Goal: Information Seeking & Learning: Check status

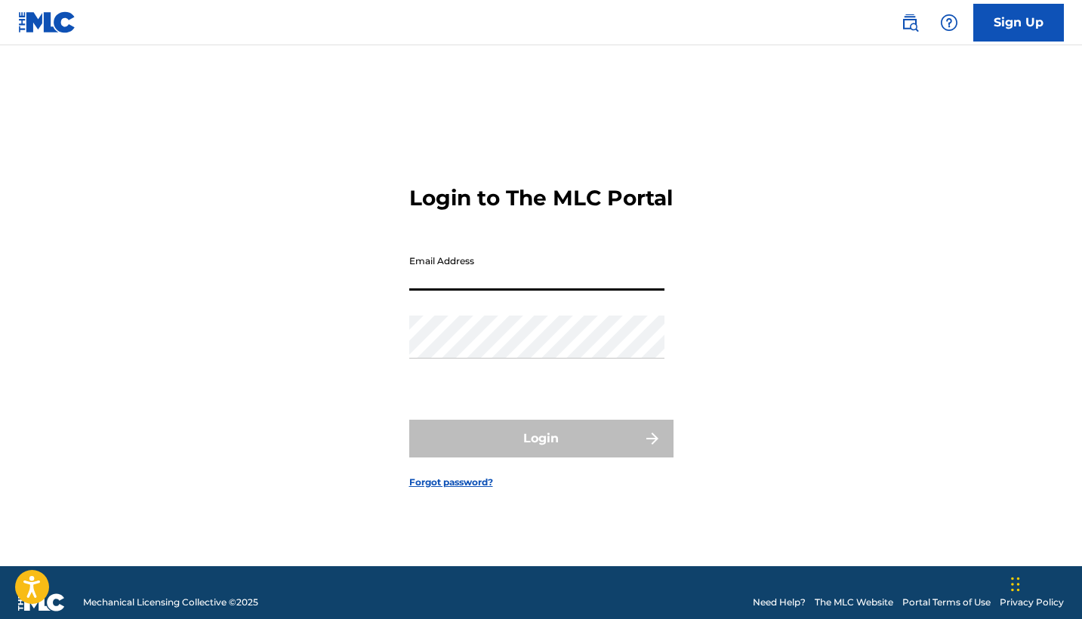
type input "[EMAIL_ADDRESS][DOMAIN_NAME]"
click at [540, 451] on button "Login" at bounding box center [541, 439] width 264 height 38
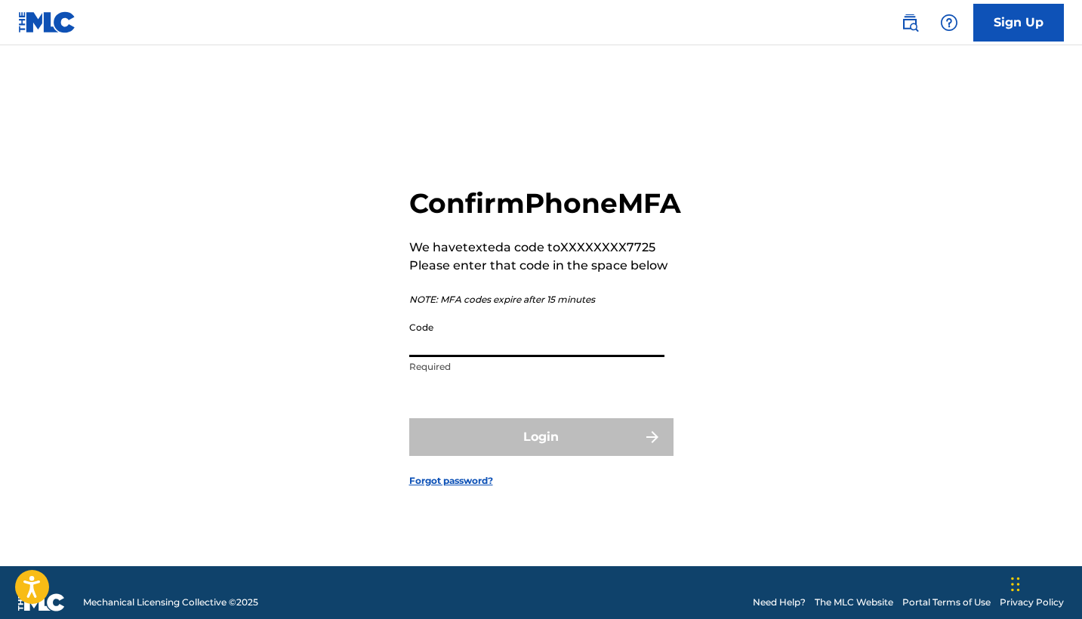
click at [429, 356] on input "Code" at bounding box center [536, 335] width 255 height 43
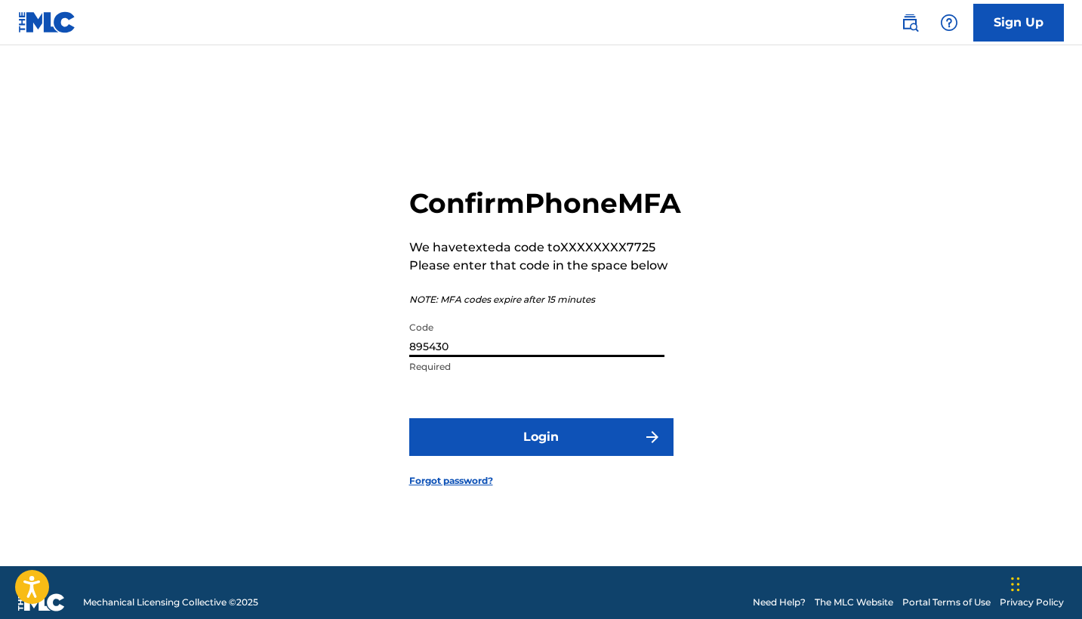
type input "895430"
click at [484, 456] on button "Login" at bounding box center [541, 437] width 264 height 38
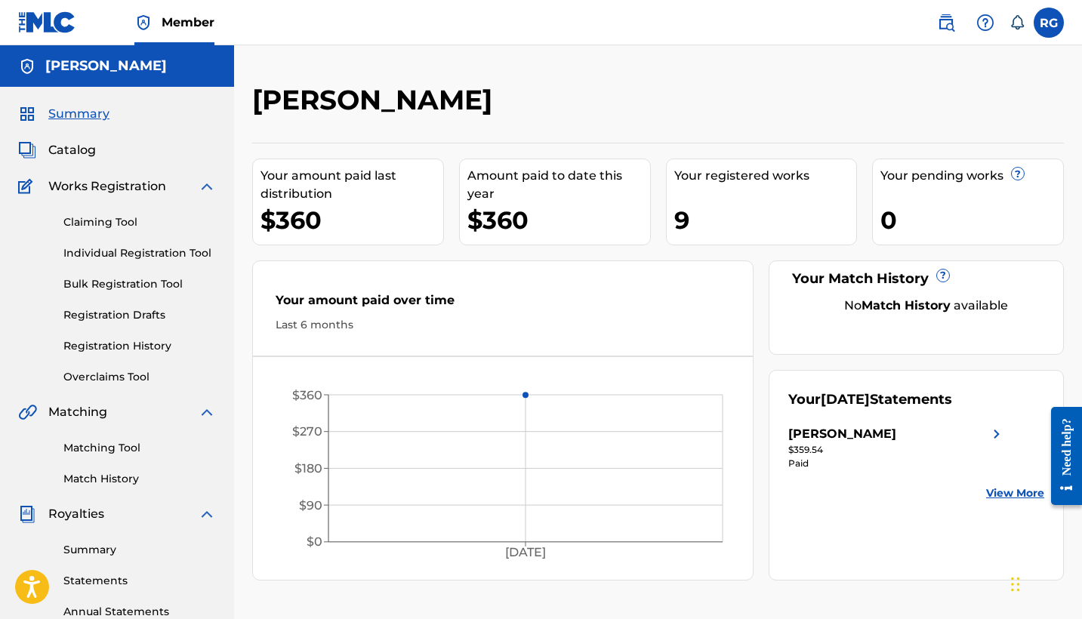
click at [999, 493] on link "View More" at bounding box center [1015, 493] width 58 height 16
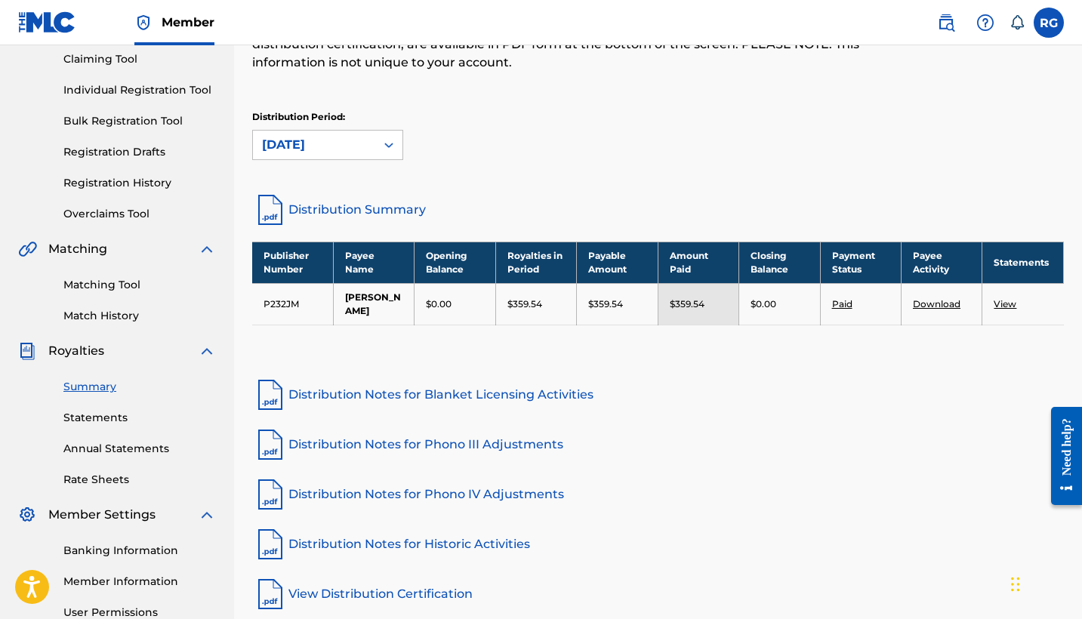
scroll to position [164, 0]
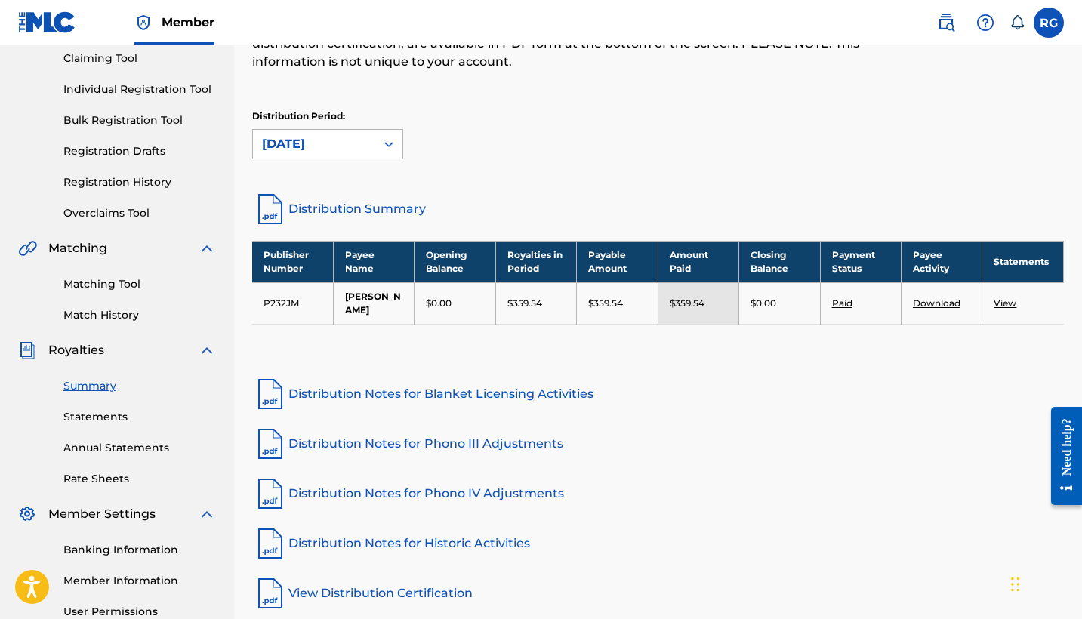
click at [377, 146] on div at bounding box center [388, 144] width 27 height 27
click at [434, 134] on div "Distribution Period: August 2025" at bounding box center [657, 134] width 811 height 50
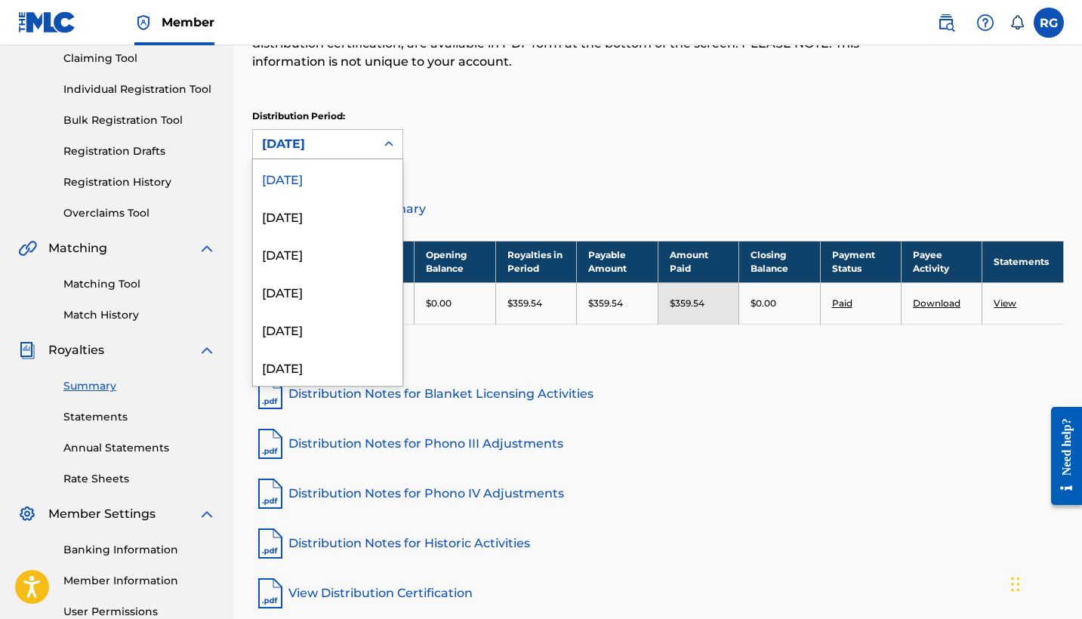
click at [366, 146] on div "August 2025" at bounding box center [314, 144] width 122 height 29
click at [289, 214] on div "July 2025" at bounding box center [327, 216] width 149 height 38
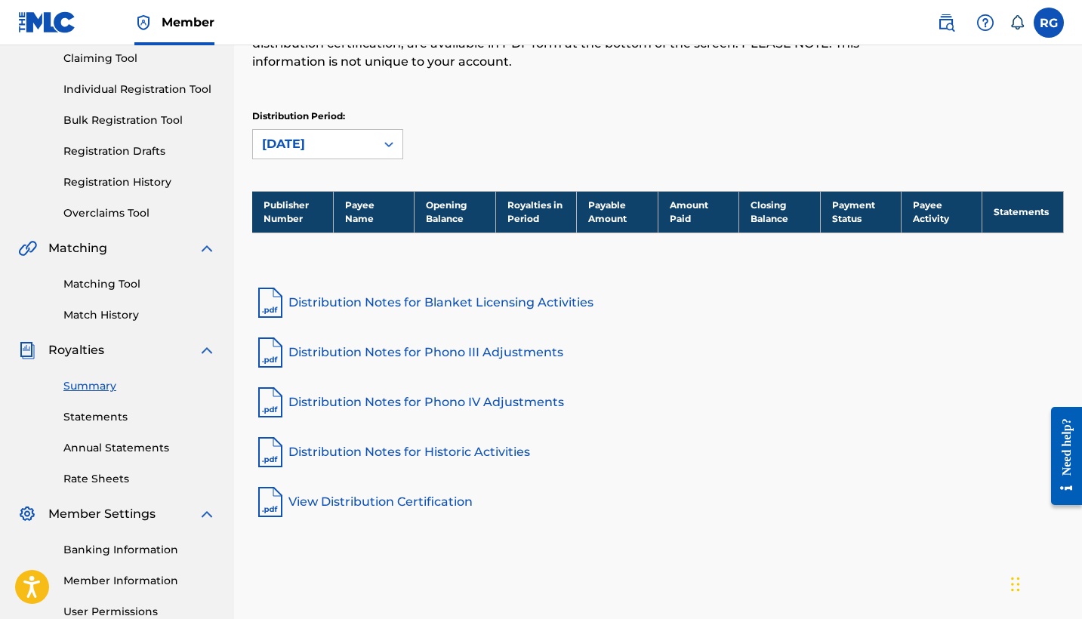
click at [390, 144] on icon at bounding box center [388, 144] width 9 height 5
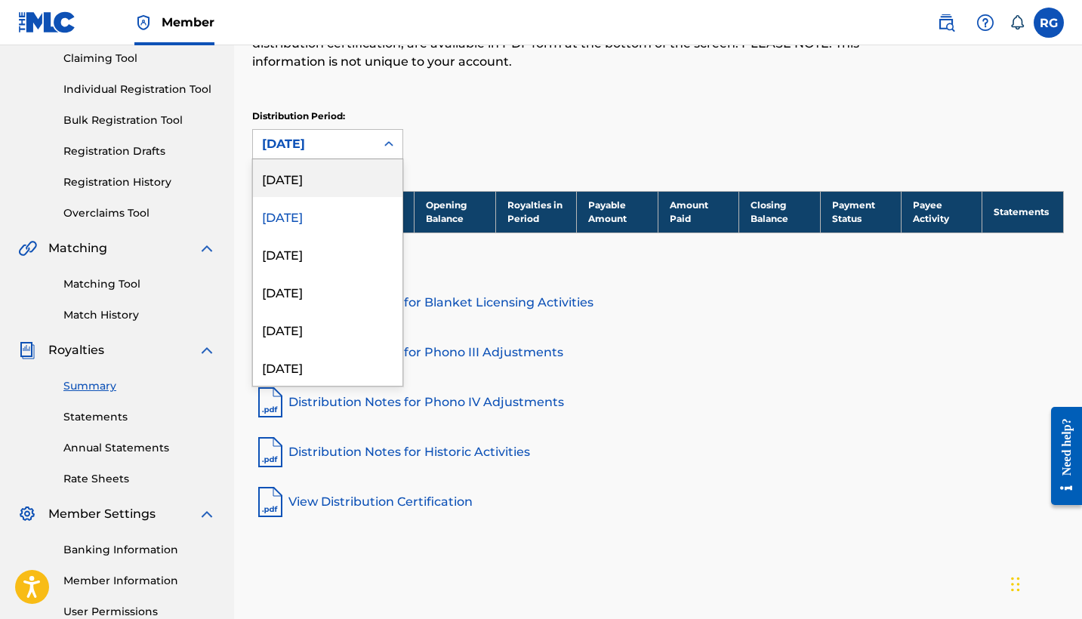
click at [613, 171] on div "Distribution Period: option July 2025, selected. August 2025, 1 of 53. 53 resul…" at bounding box center [657, 140] width 811 height 63
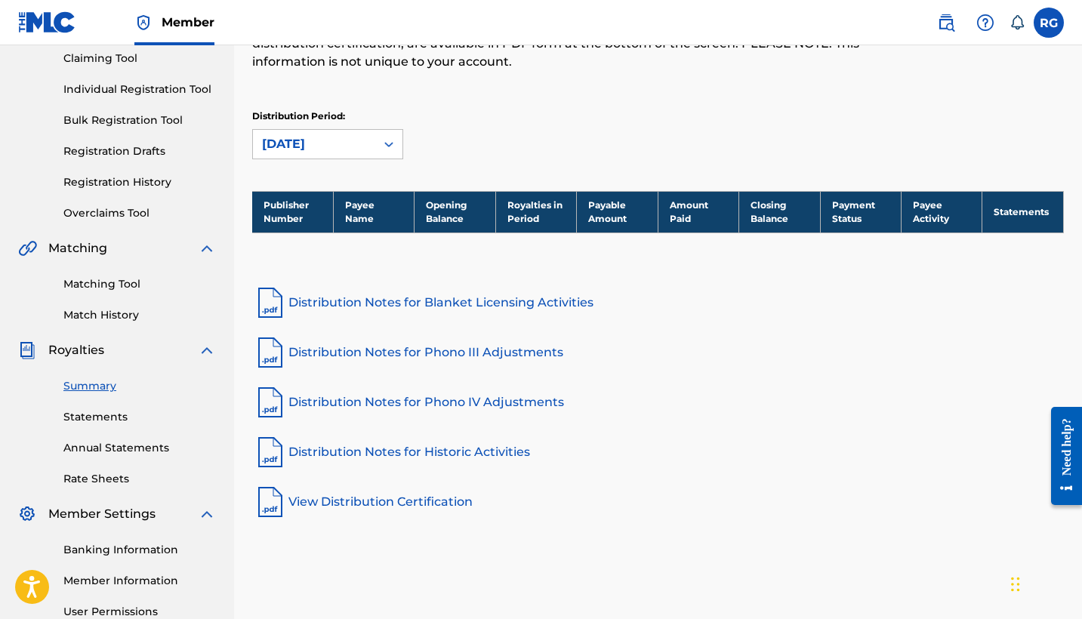
click at [388, 302] on link "Distribution Notes for Blanket Licensing Activities" at bounding box center [657, 303] width 811 height 36
click at [375, 496] on link "View Distribution Certification" at bounding box center [657, 502] width 811 height 36
click at [390, 145] on icon at bounding box center [388, 144] width 9 height 5
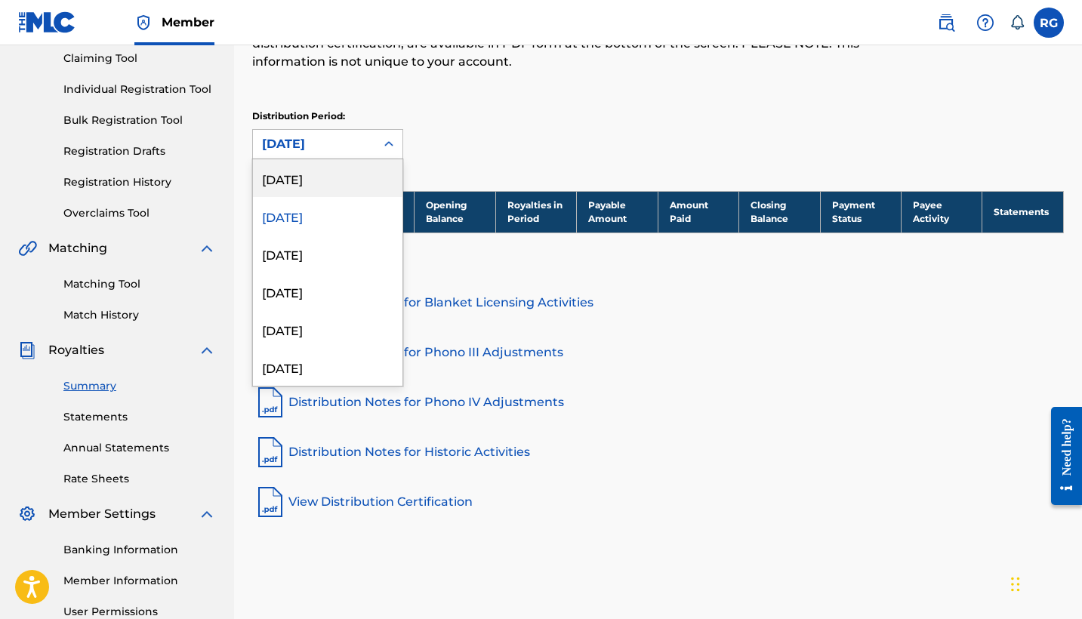
click at [322, 183] on div "August 2025" at bounding box center [327, 178] width 149 height 38
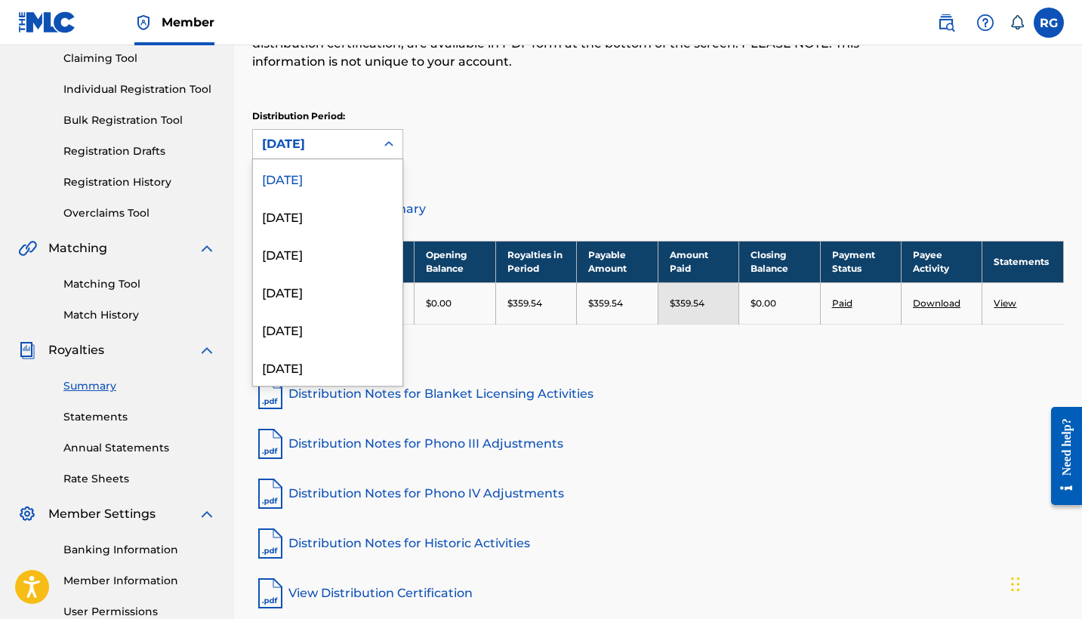
click at [386, 145] on icon at bounding box center [388, 143] width 9 height 5
click at [327, 221] on div "July 2025" at bounding box center [327, 216] width 149 height 38
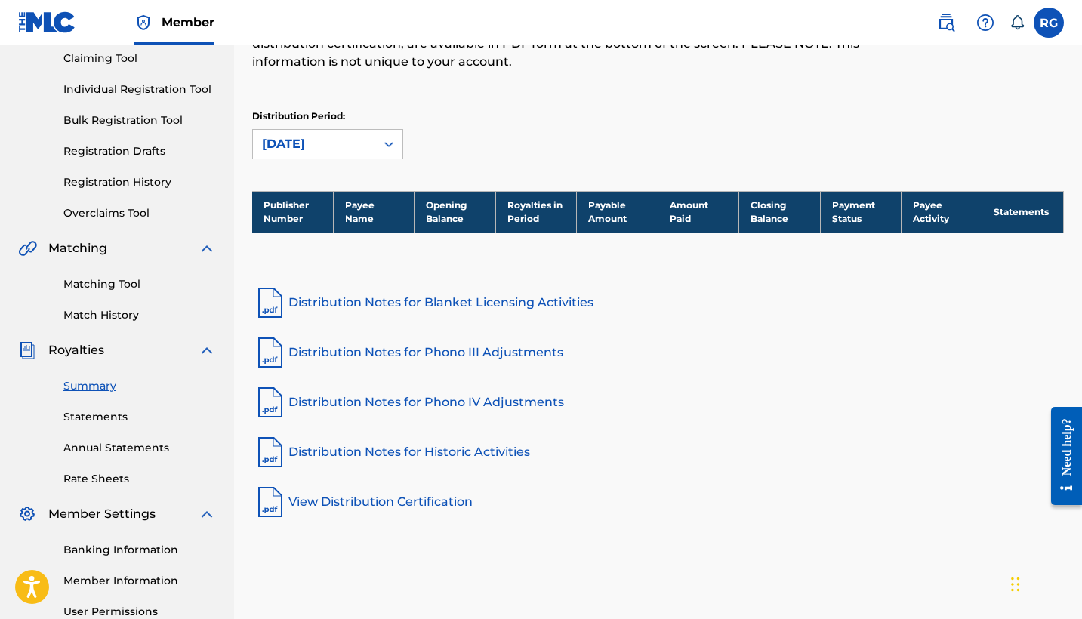
click at [354, 143] on div "July 2025" at bounding box center [314, 144] width 104 height 18
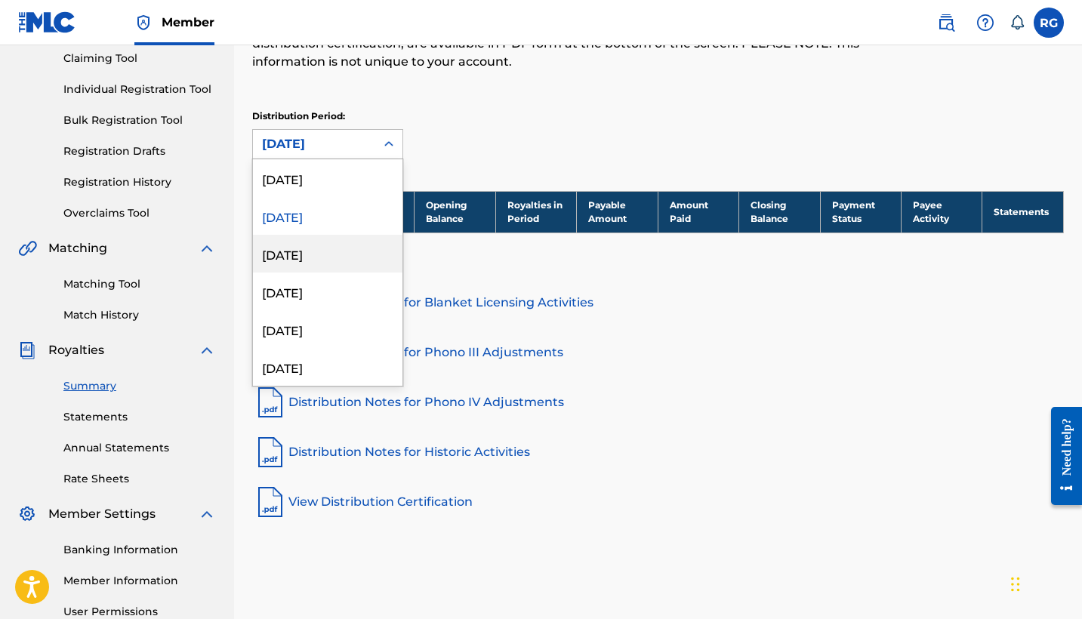
click at [303, 255] on div "June 2025" at bounding box center [327, 254] width 149 height 38
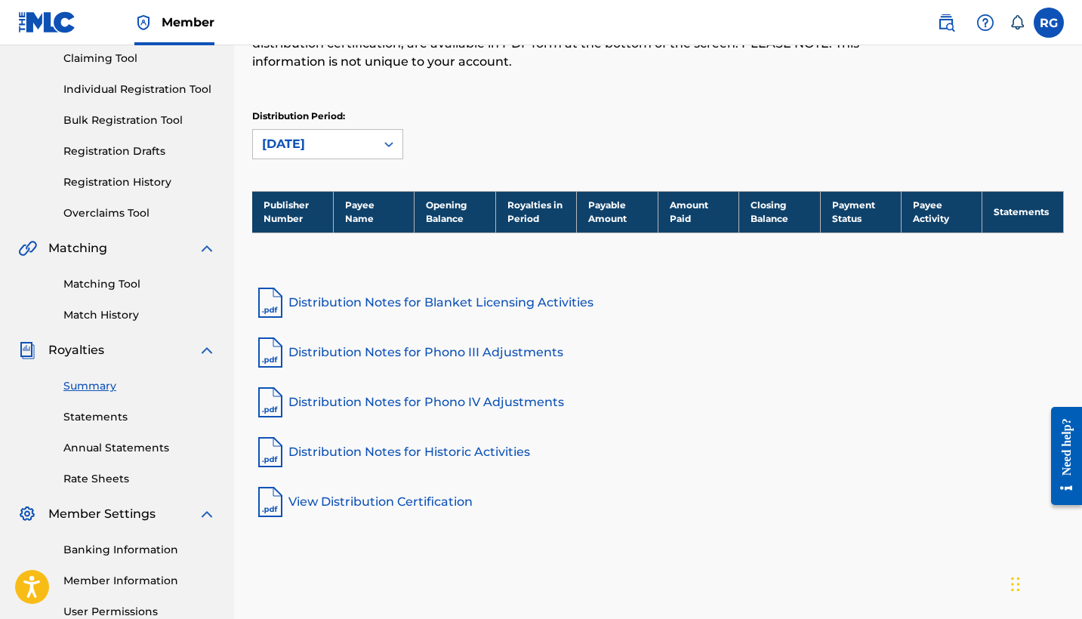
click at [395, 147] on icon at bounding box center [388, 144] width 15 height 15
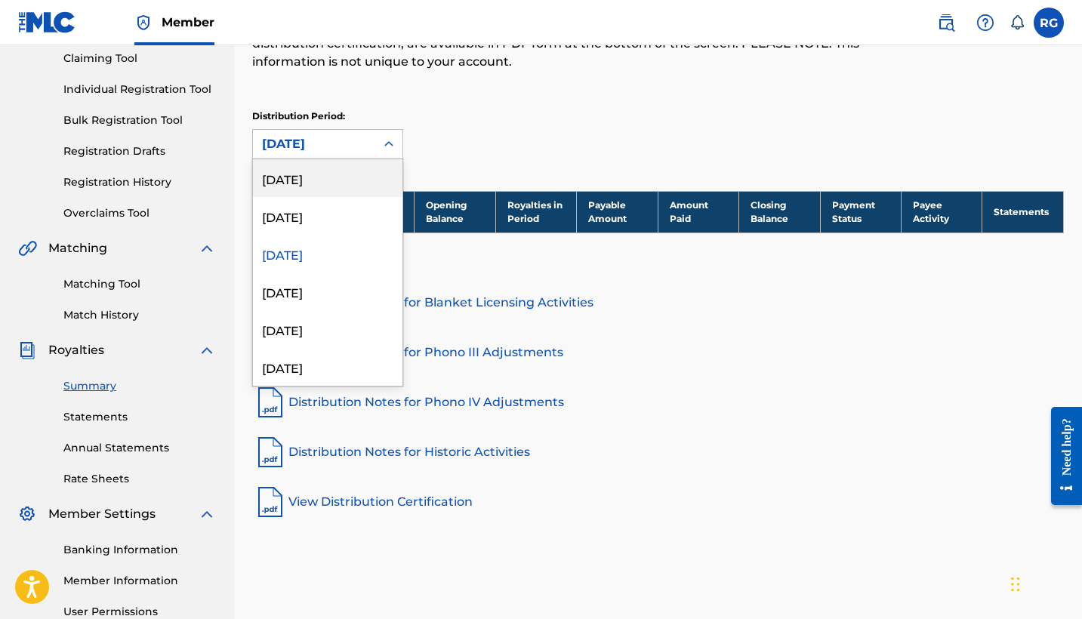
click at [343, 171] on div "August 2025" at bounding box center [327, 178] width 149 height 38
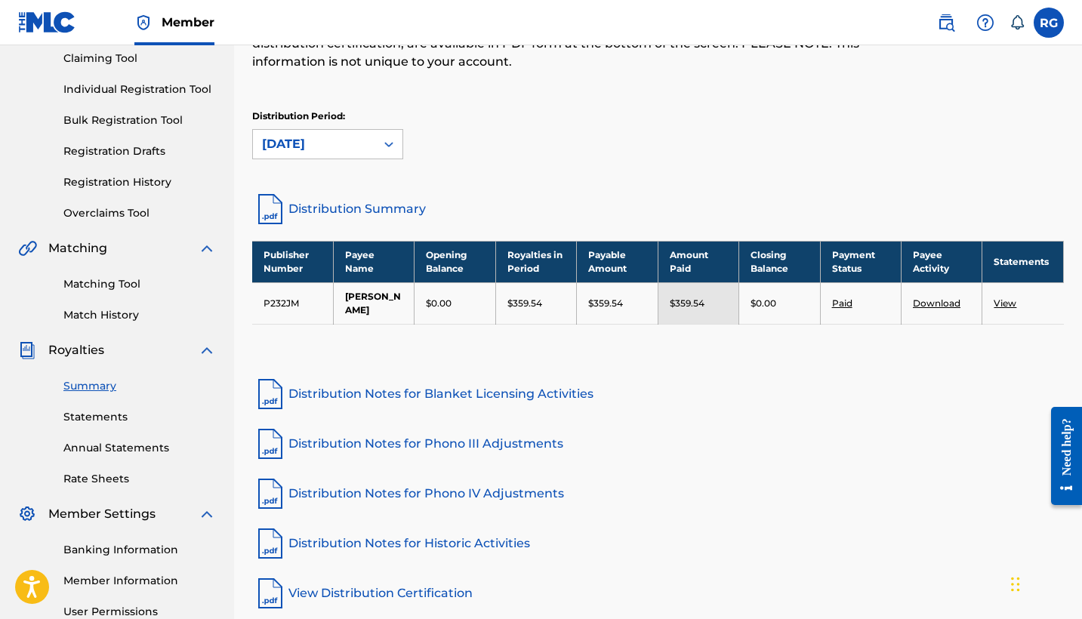
click at [387, 143] on icon at bounding box center [388, 144] width 9 height 5
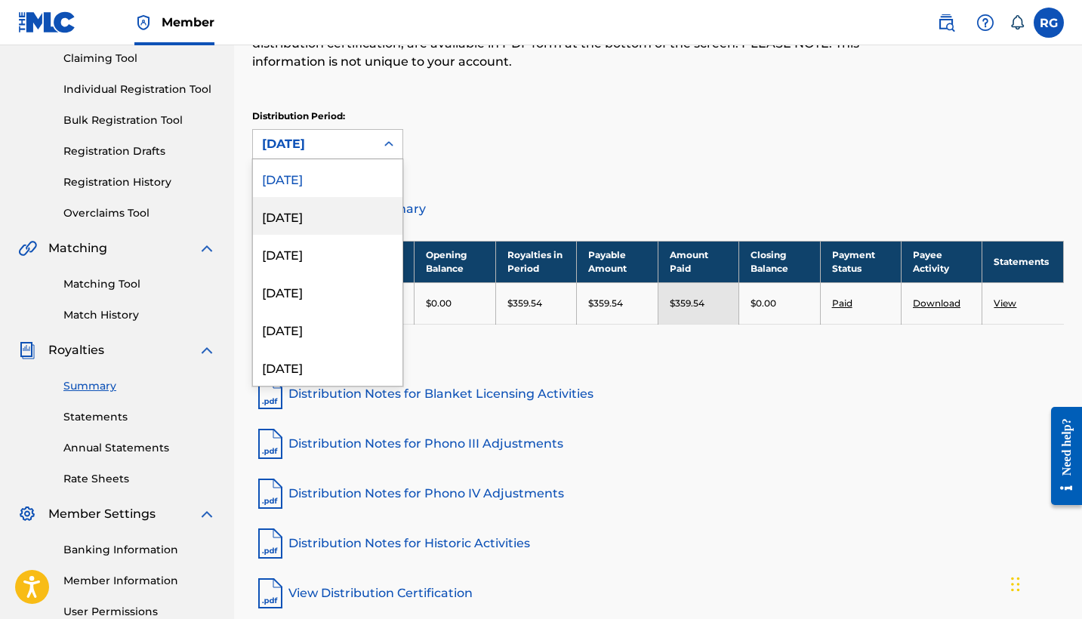
click at [324, 208] on div "July 2025" at bounding box center [327, 216] width 149 height 38
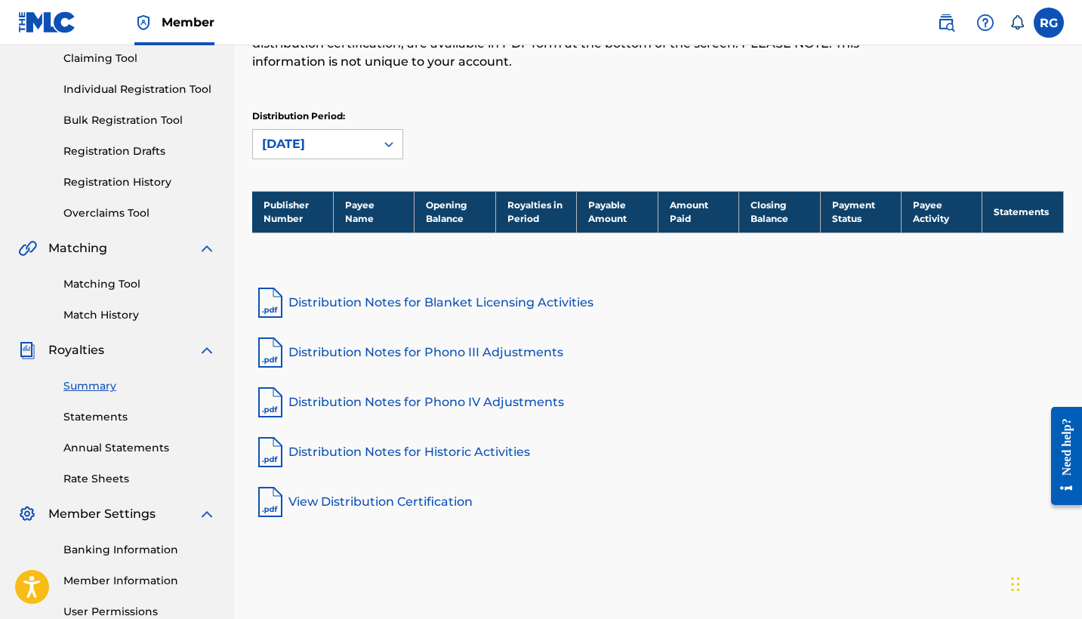
click at [389, 154] on div at bounding box center [388, 144] width 27 height 27
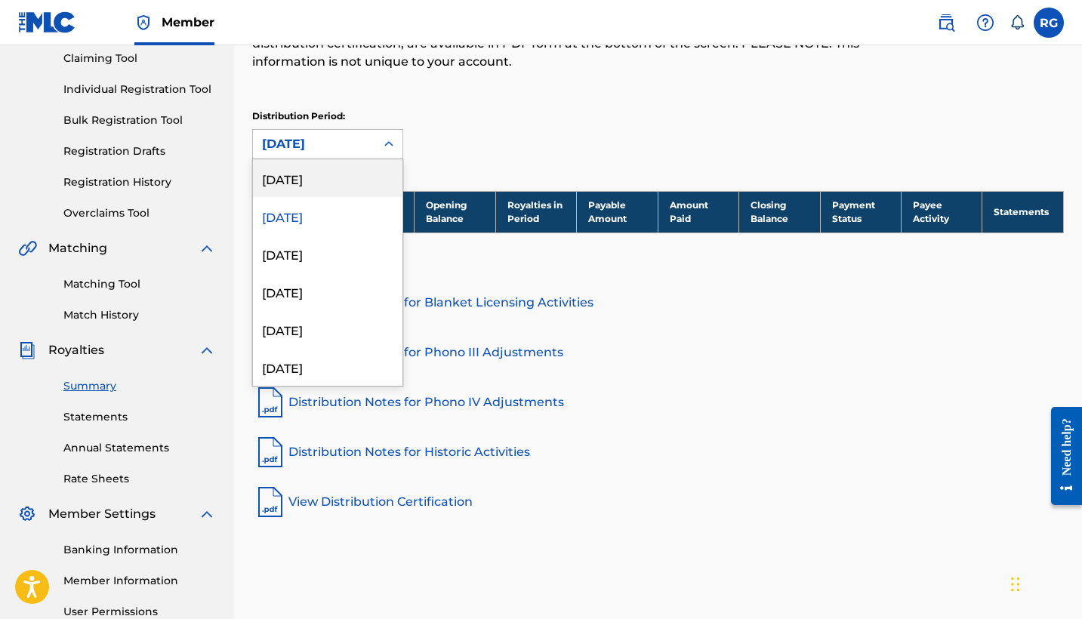
click at [319, 183] on div "August 2025" at bounding box center [327, 178] width 149 height 38
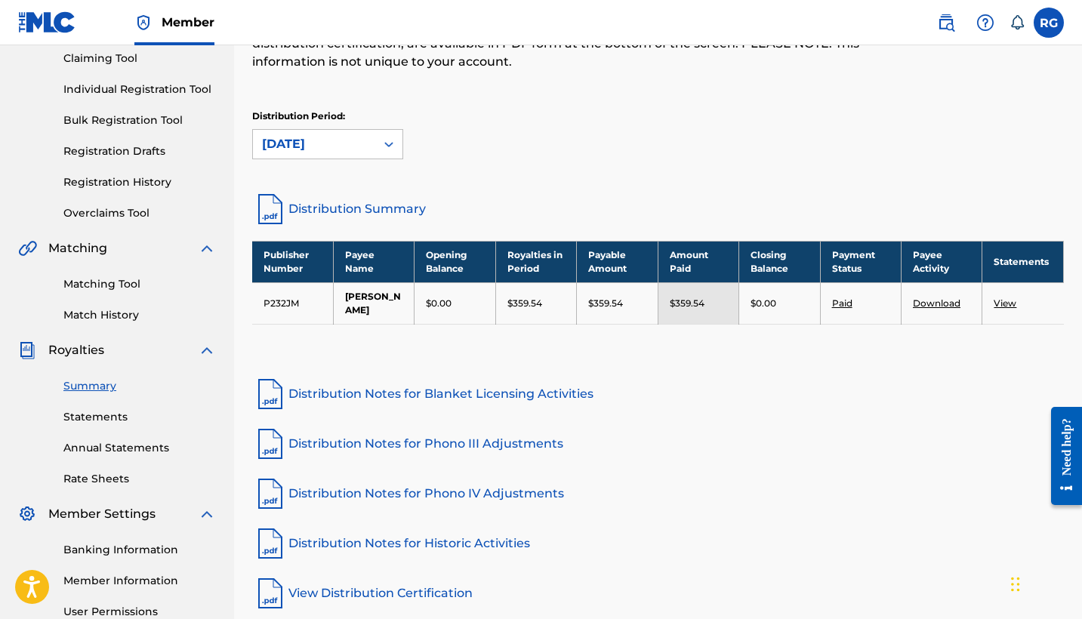
click at [1012, 303] on link "View" at bounding box center [1004, 302] width 23 height 11
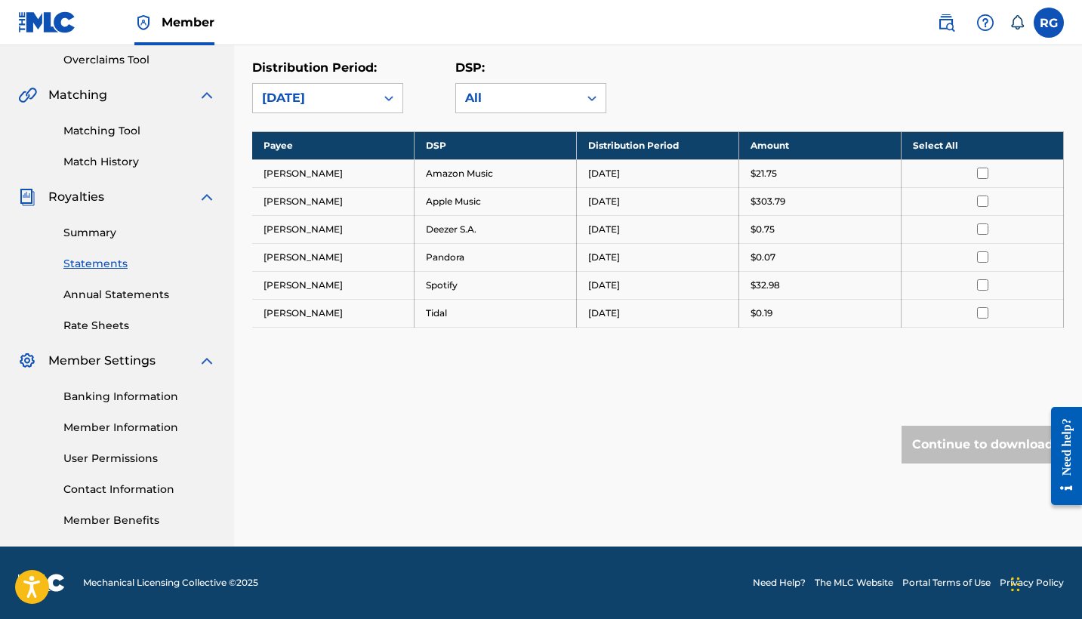
scroll to position [317, 0]
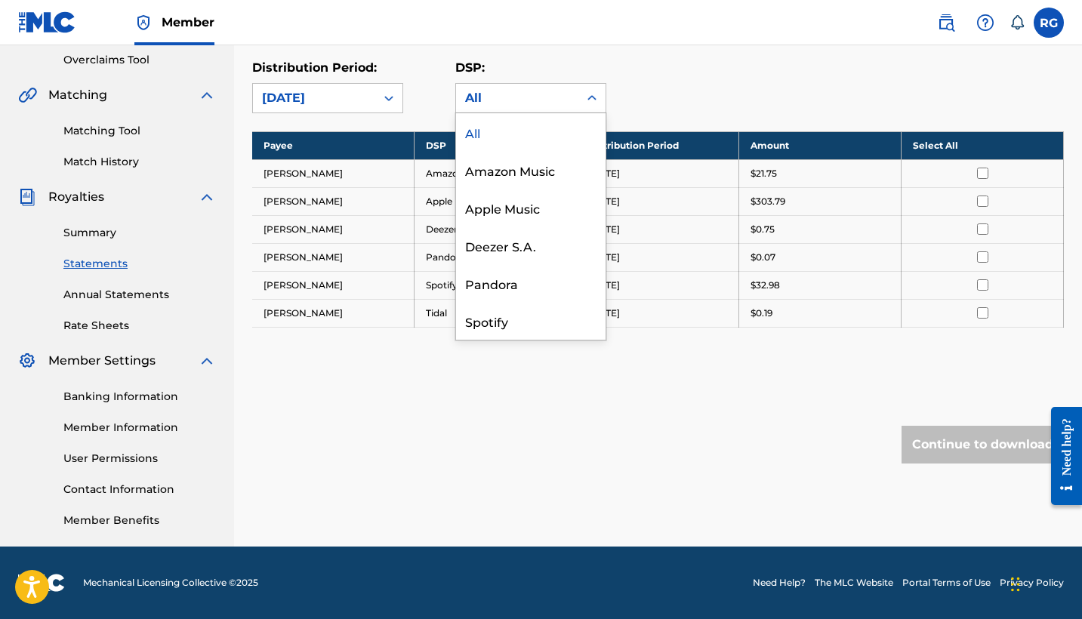
click at [561, 106] on div "All" at bounding box center [517, 98] width 104 height 18
click at [639, 55] on div "Payee: RONNIE GRAHAM Distribution Period: August 2025 DSP: All, 1 of 7. 7 resul…" at bounding box center [657, 52] width 811 height 122
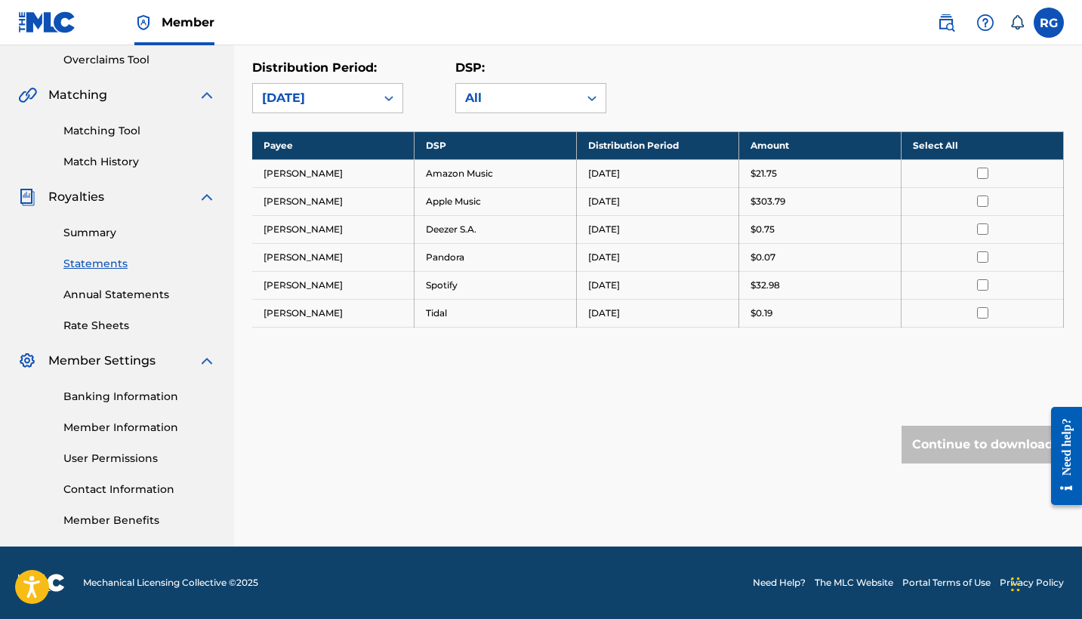
click at [91, 229] on link "Summary" at bounding box center [139, 233] width 152 height 16
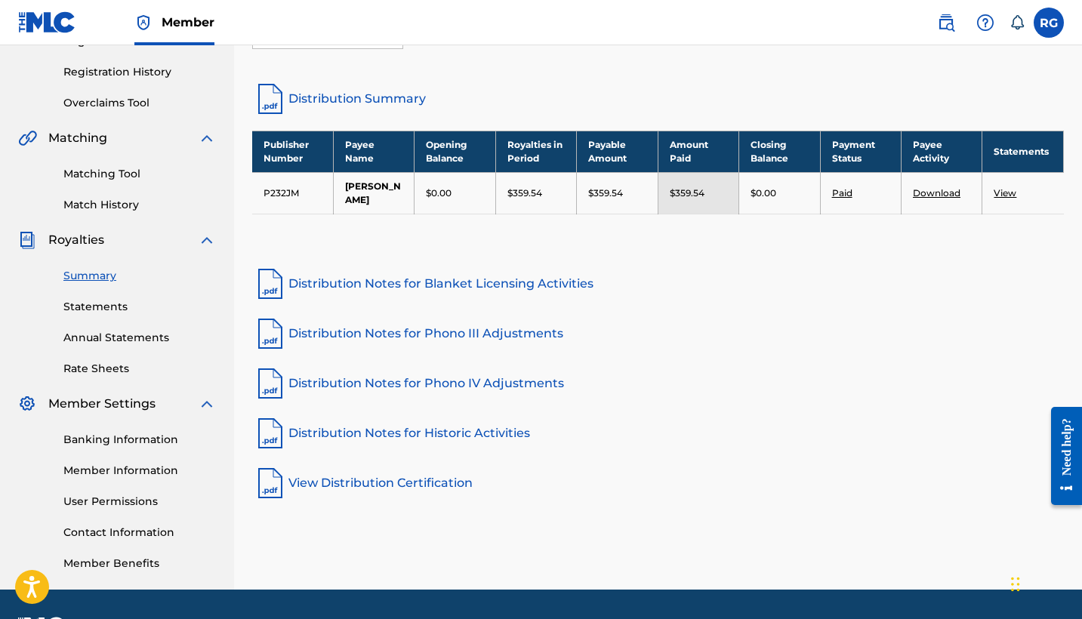
scroll to position [275, 0]
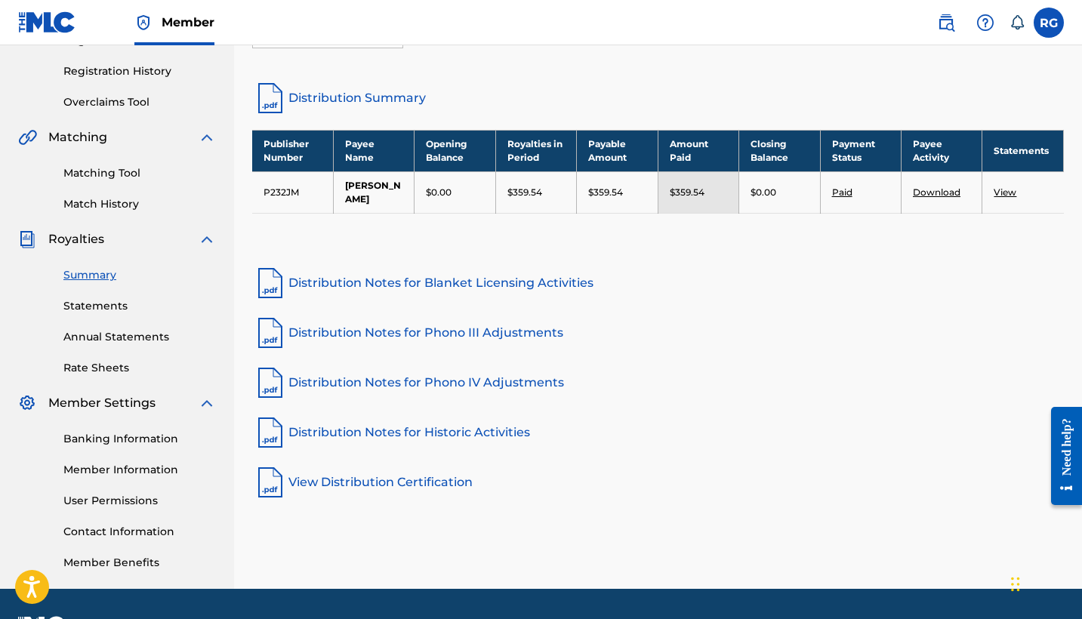
click at [933, 192] on link "Download" at bounding box center [936, 191] width 48 height 11
